Goal: Find specific page/section: Find specific page/section

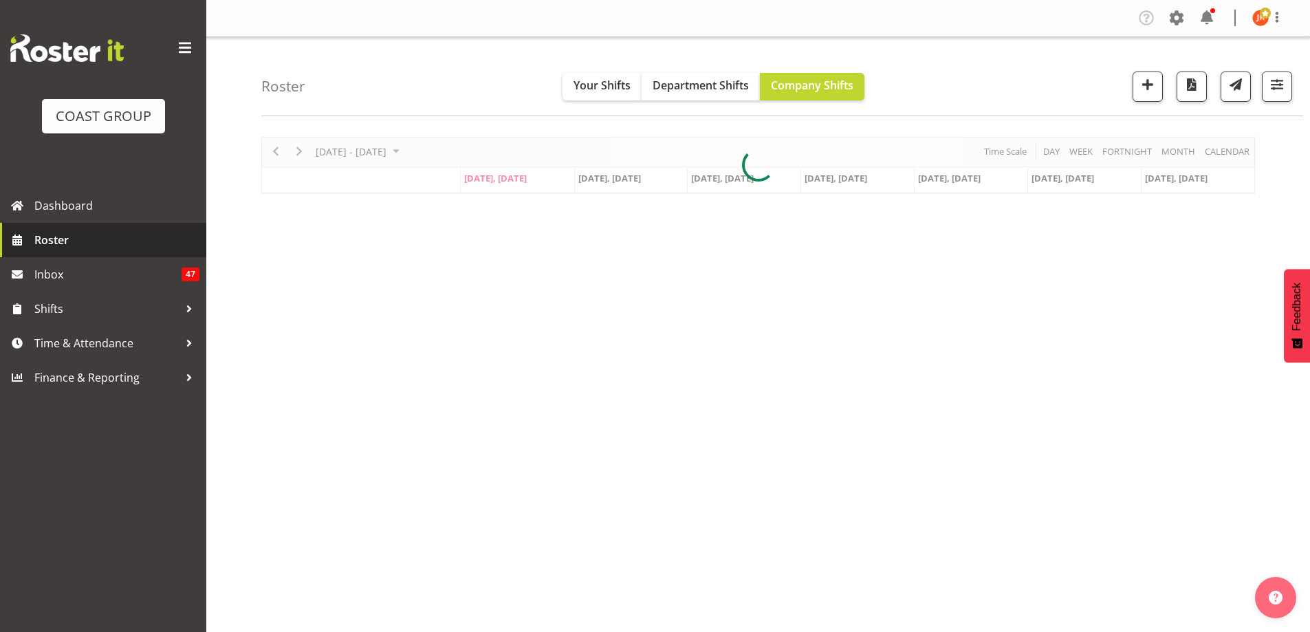
click at [76, 249] on span "Roster" at bounding box center [116, 240] width 165 height 21
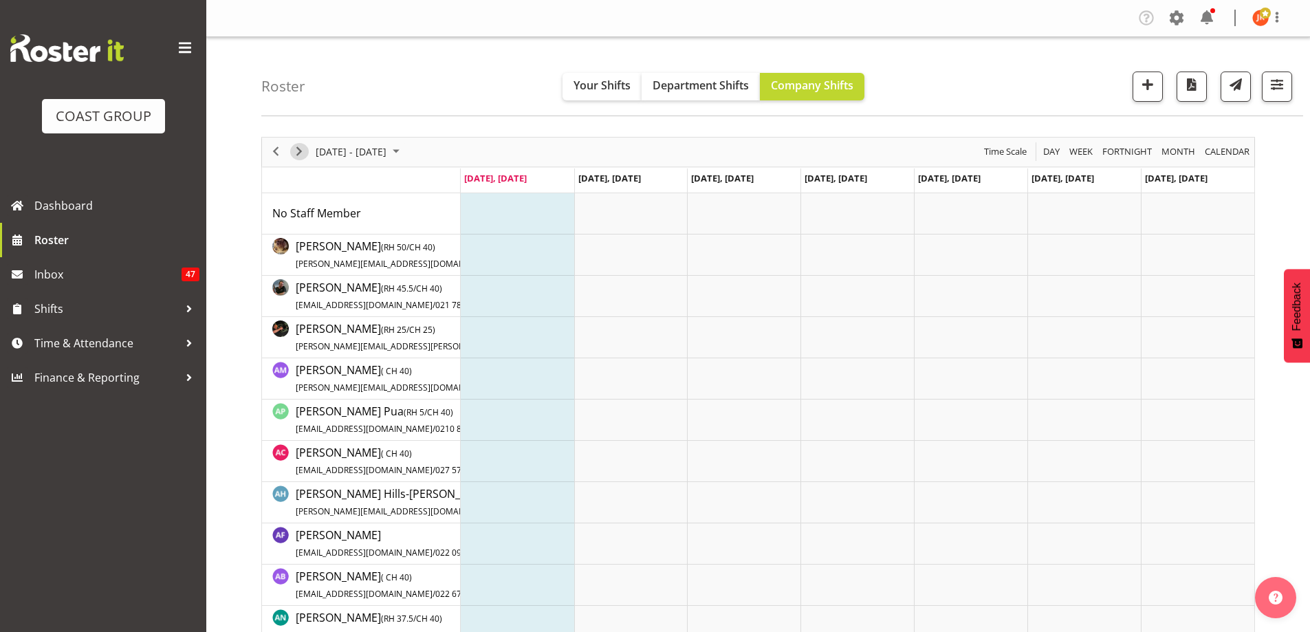
click at [301, 151] on span "Next" at bounding box center [299, 151] width 17 height 17
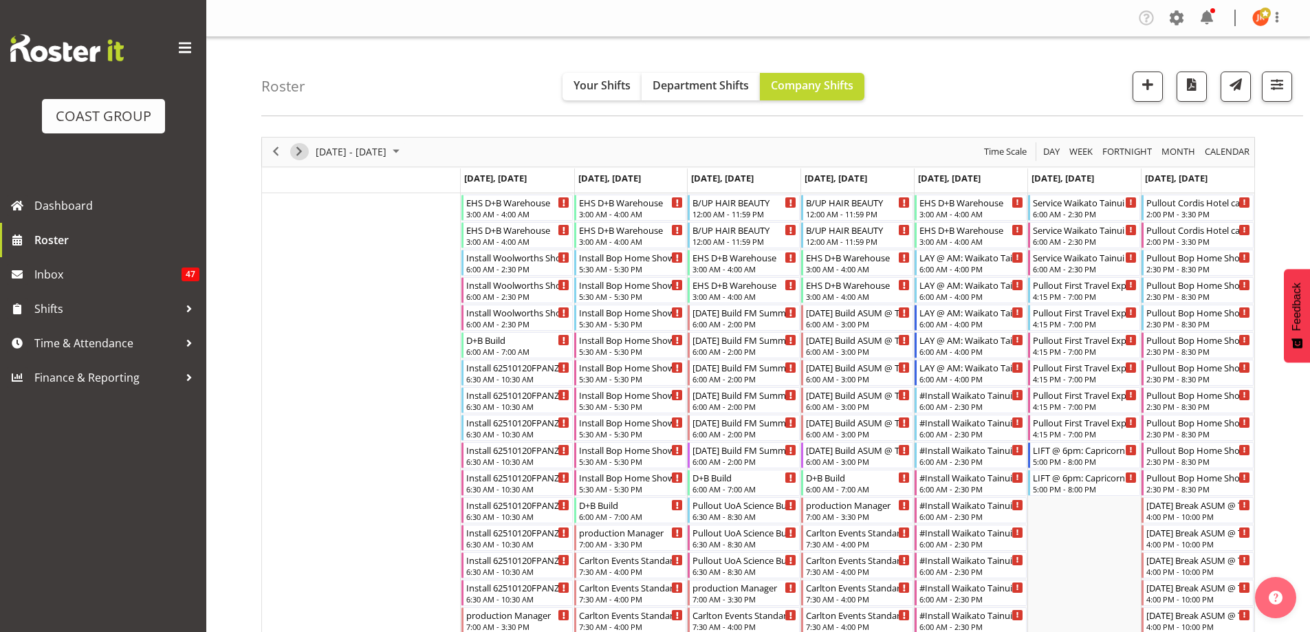
drag, startPoint x: 301, startPoint y: 151, endPoint x: 268, endPoint y: 150, distance: 33.0
click at [301, 151] on span "Next" at bounding box center [299, 151] width 17 height 17
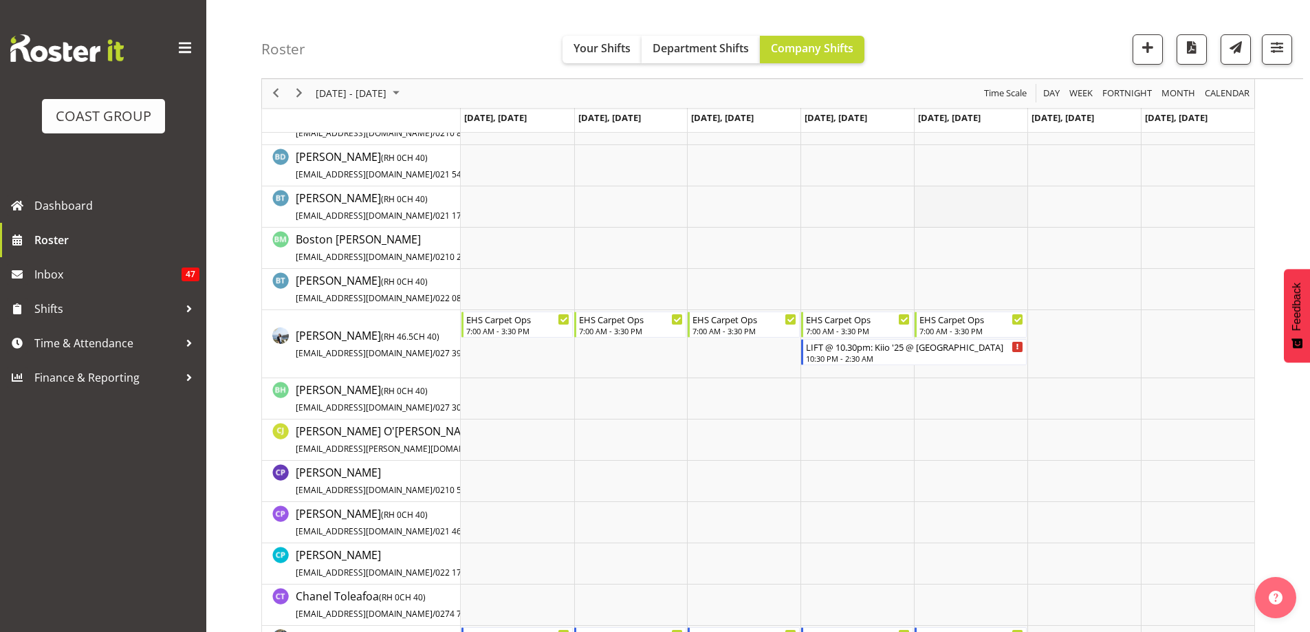
scroll to position [2614, 0]
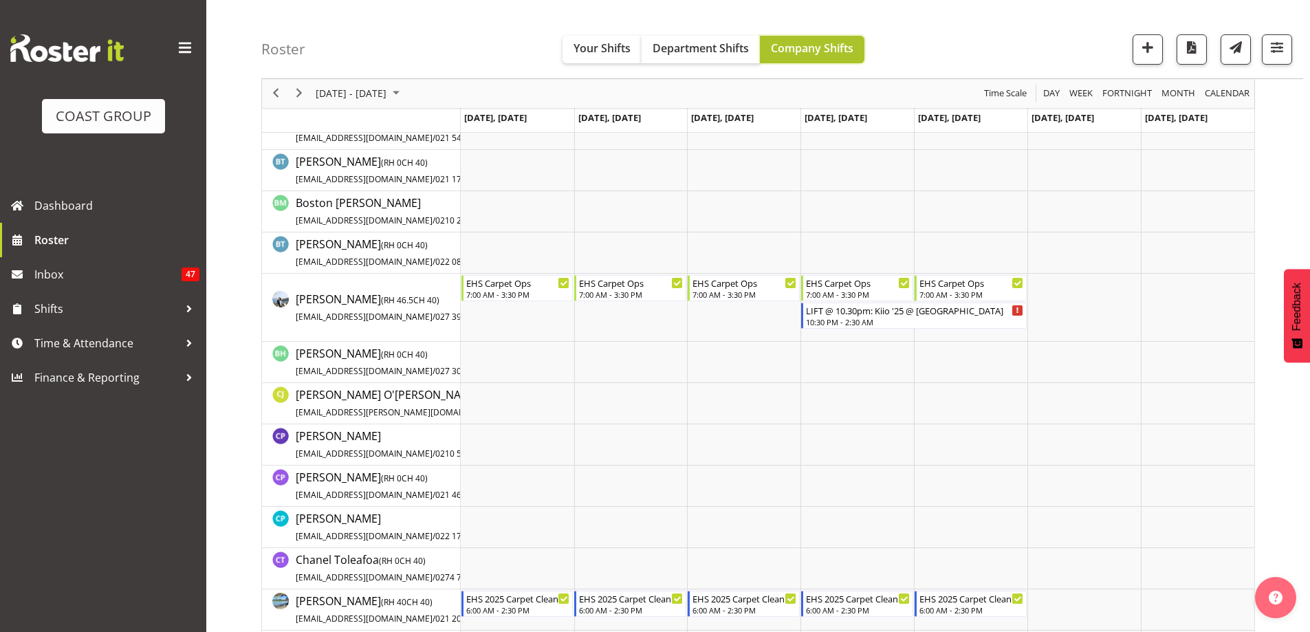
click at [826, 49] on span "Company Shifts" at bounding box center [812, 48] width 83 height 15
click at [691, 51] on span "Department Shifts" at bounding box center [701, 48] width 96 height 15
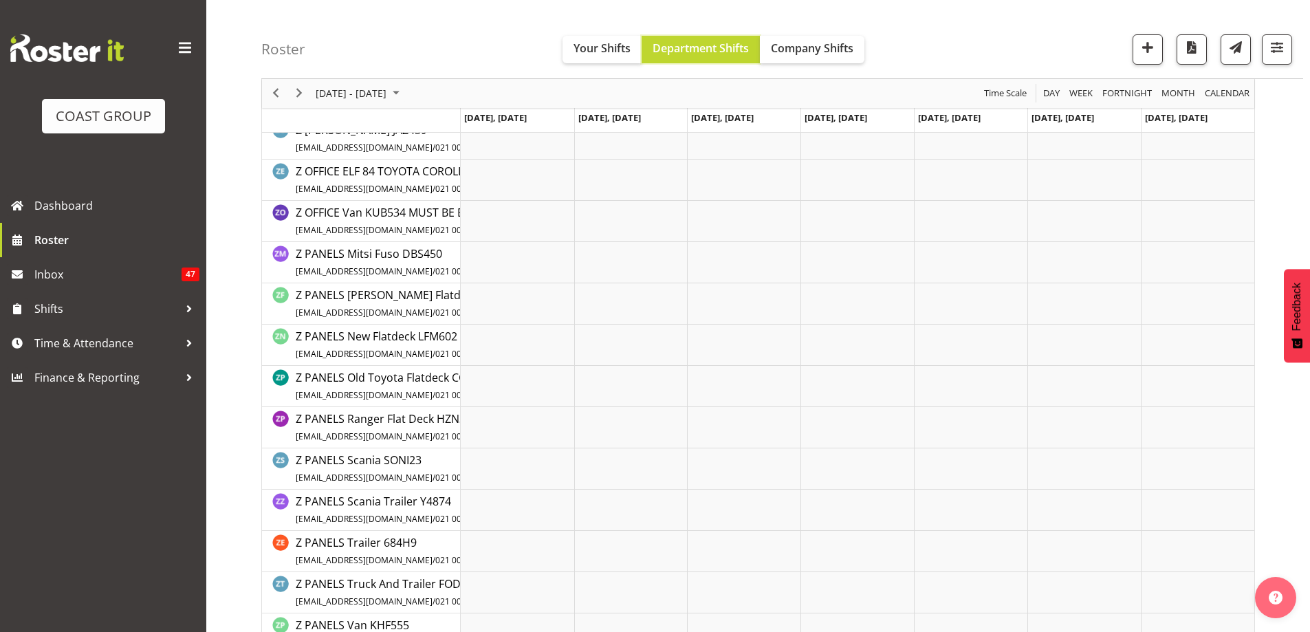
scroll to position [11968, 0]
